Goal: Find contact information: Find contact information

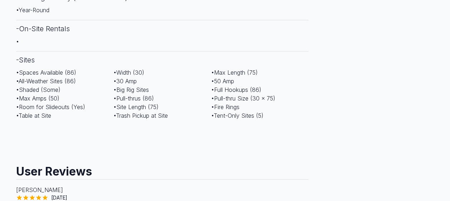
scroll to position [741, 0]
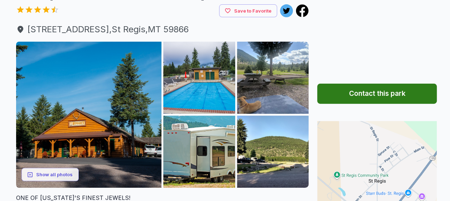
scroll to position [27, 0]
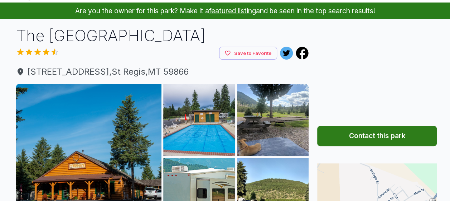
click at [371, 140] on button "Contact this park" at bounding box center [377, 136] width 120 height 20
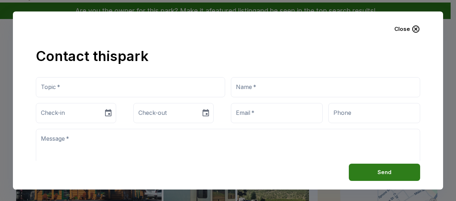
click at [408, 29] on button "Close" at bounding box center [406, 29] width 37 height 18
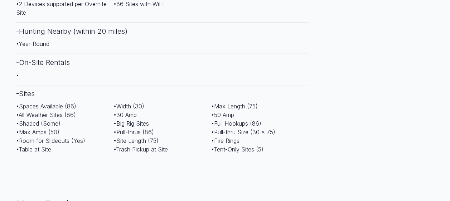
scroll to position [737, 0]
